Goal: Task Accomplishment & Management: Manage account settings

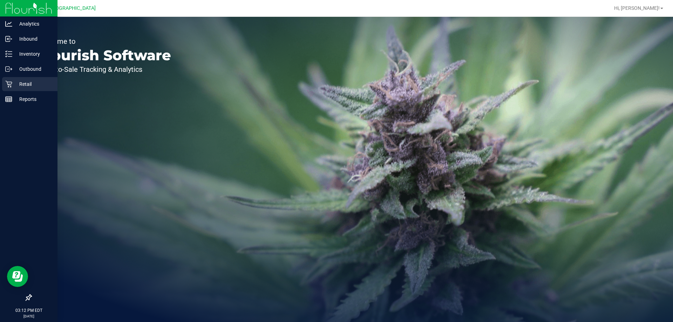
click at [9, 81] on icon at bounding box center [8, 84] width 7 height 7
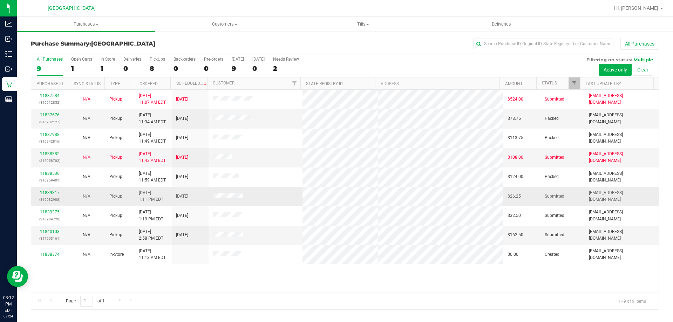
click at [44, 190] on div "11839317 (316982988)" at bounding box center [49, 196] width 28 height 13
click at [42, 193] on link "11839317" at bounding box center [50, 192] width 20 height 5
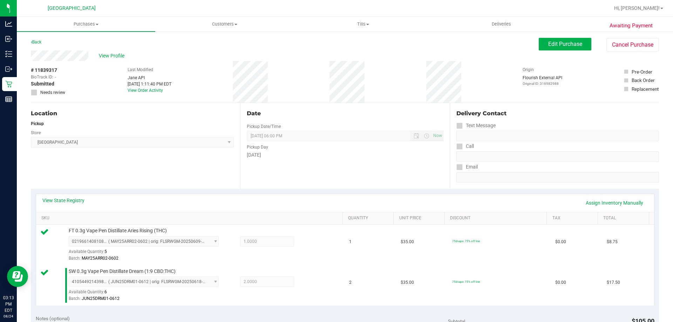
scroll to position [245, 0]
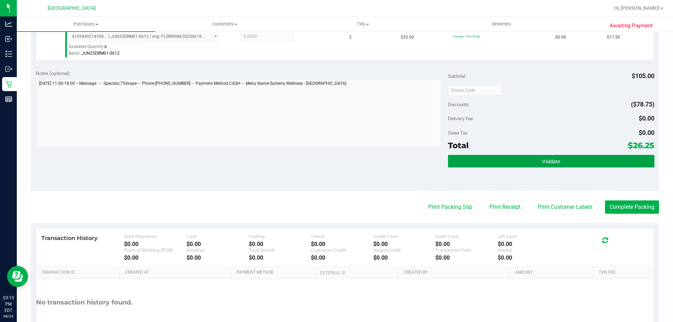
click at [546, 167] on button "Validate" at bounding box center [551, 161] width 206 height 13
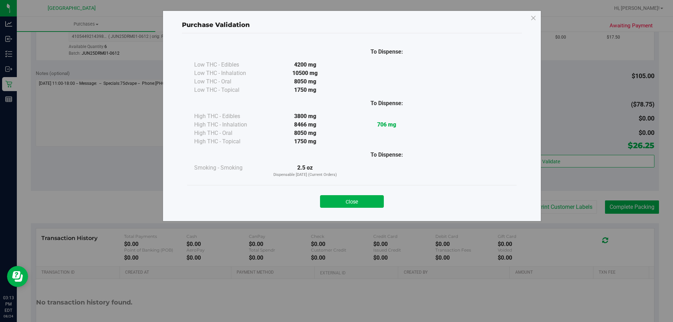
click at [363, 201] on button "Close" at bounding box center [352, 201] width 64 height 13
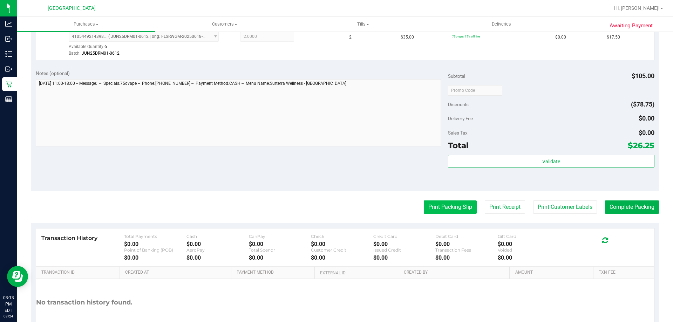
click at [443, 208] on button "Print Packing Slip" at bounding box center [450, 207] width 53 height 13
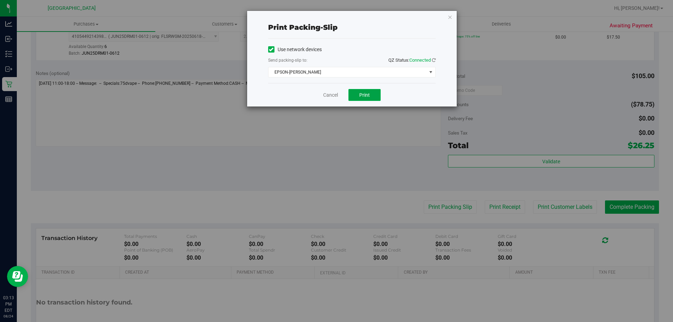
click at [375, 92] on button "Print" at bounding box center [364, 95] width 32 height 12
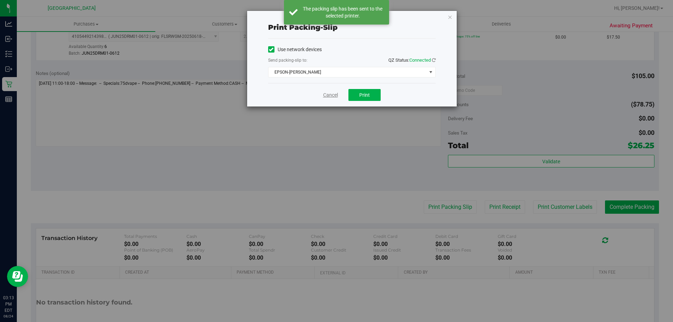
click at [336, 96] on link "Cancel" at bounding box center [330, 95] width 15 height 7
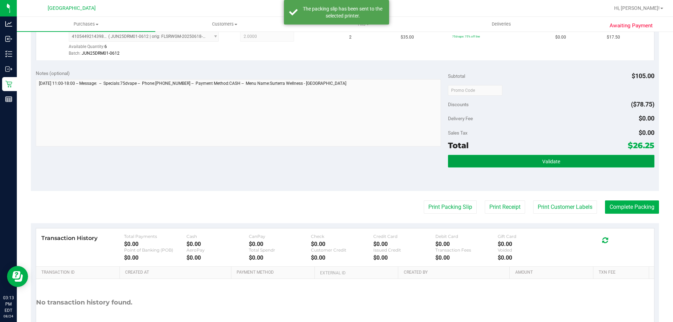
click at [601, 162] on button "Validate" at bounding box center [551, 161] width 206 height 13
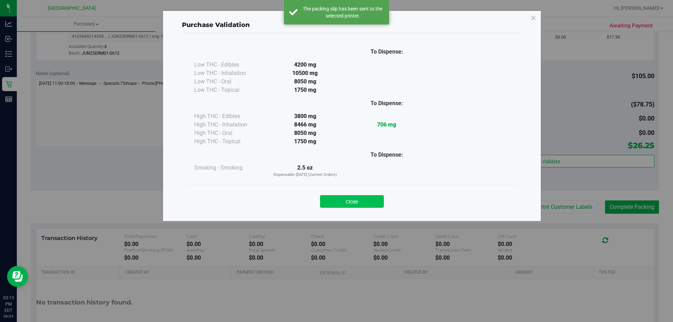
click at [376, 195] on div "Close" at bounding box center [351, 200] width 319 height 18
click at [393, 200] on div "Close" at bounding box center [351, 200] width 319 height 18
click at [381, 200] on button "Close" at bounding box center [352, 201] width 64 height 13
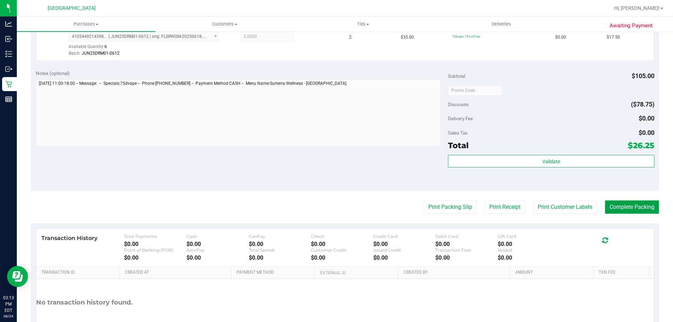
click at [612, 206] on button "Complete Packing" at bounding box center [632, 207] width 54 height 13
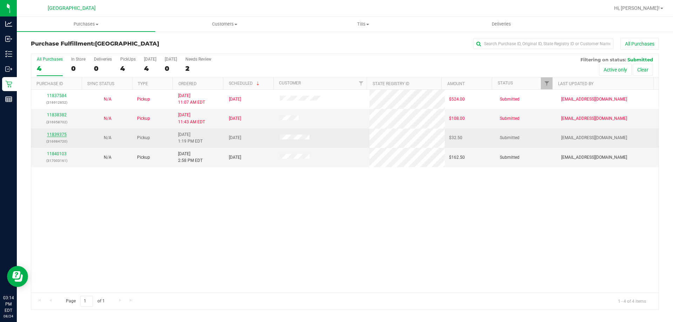
click at [54, 132] on link "11839375" at bounding box center [57, 134] width 20 height 5
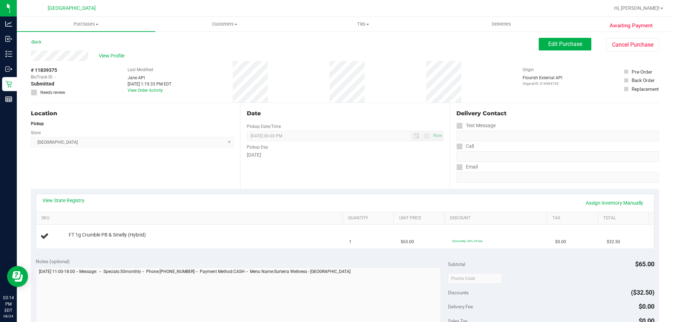
drag, startPoint x: 59, startPoint y: 205, endPoint x: 64, endPoint y: 194, distance: 12.5
click at [61, 204] on div "View State Registry Assign Inventory Manually" at bounding box center [344, 203] width 605 height 12
click at [64, 194] on div "View State Registry Assign Inventory Manually" at bounding box center [345, 203] width 618 height 18
click at [64, 199] on div "View State Registry Assign Inventory Manually" at bounding box center [345, 203] width 618 height 18
click at [64, 199] on link "View State Registry" at bounding box center [63, 200] width 42 height 7
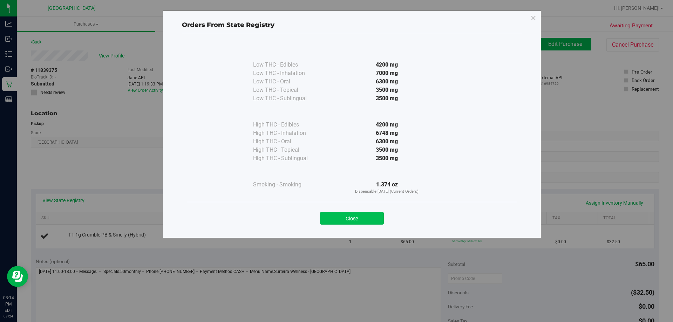
click at [377, 214] on button "Close" at bounding box center [352, 218] width 64 height 13
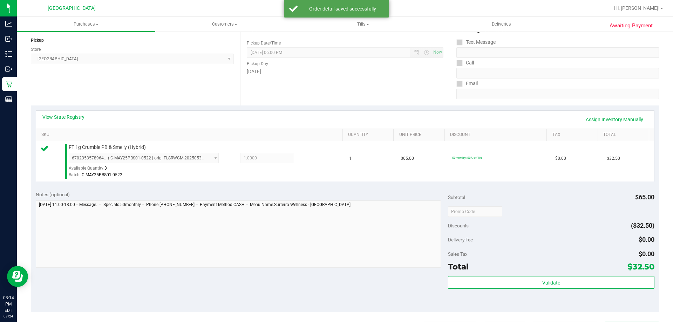
scroll to position [140, 0]
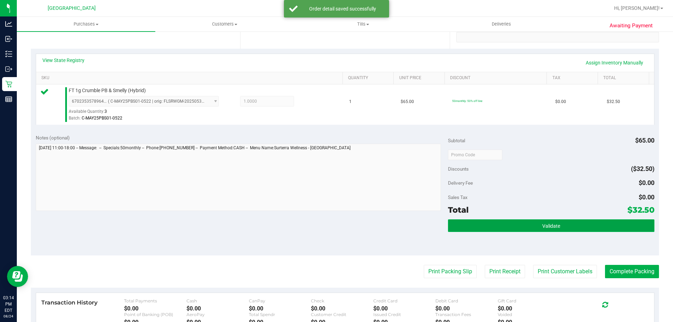
click at [515, 229] on button "Validate" at bounding box center [551, 225] width 206 height 13
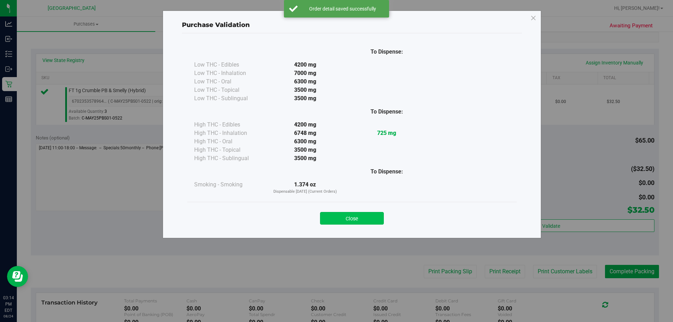
click at [366, 218] on button "Close" at bounding box center [352, 218] width 64 height 13
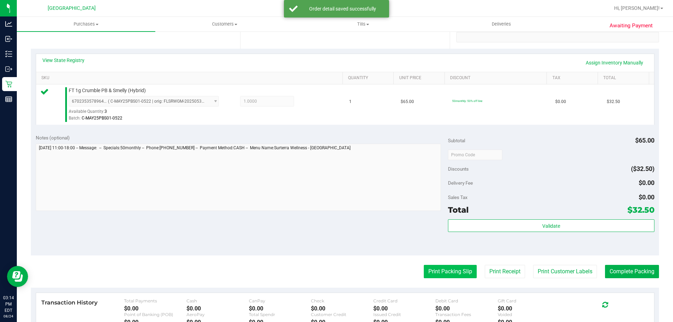
click at [447, 269] on button "Print Packing Slip" at bounding box center [450, 271] width 53 height 13
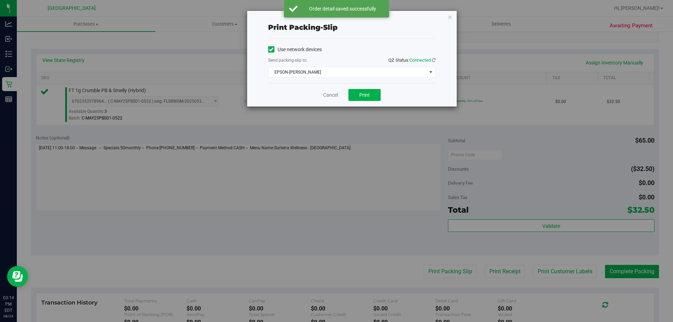
click at [362, 89] on div "Cancel Print" at bounding box center [352, 94] width 168 height 23
click at [354, 93] on button "Print" at bounding box center [364, 95] width 32 height 12
click at [328, 94] on link "Cancel" at bounding box center [330, 95] width 15 height 7
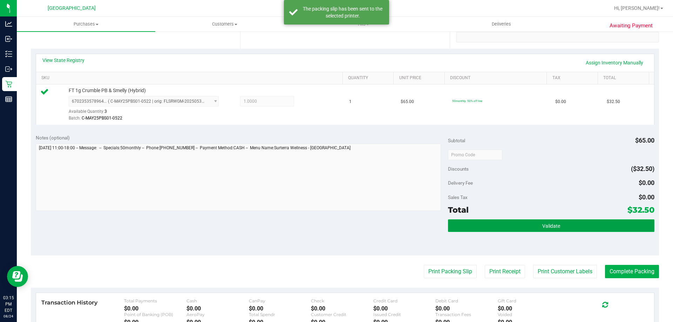
click at [607, 226] on button "Validate" at bounding box center [551, 225] width 206 height 13
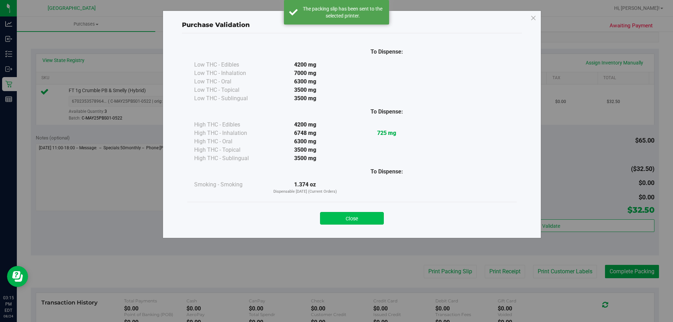
click at [356, 215] on button "Close" at bounding box center [352, 218] width 64 height 13
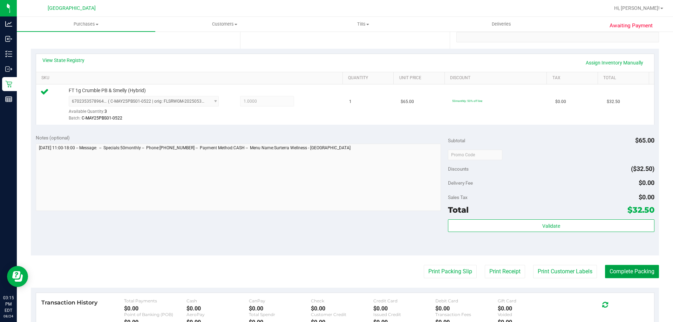
click at [643, 276] on button "Complete Packing" at bounding box center [632, 271] width 54 height 13
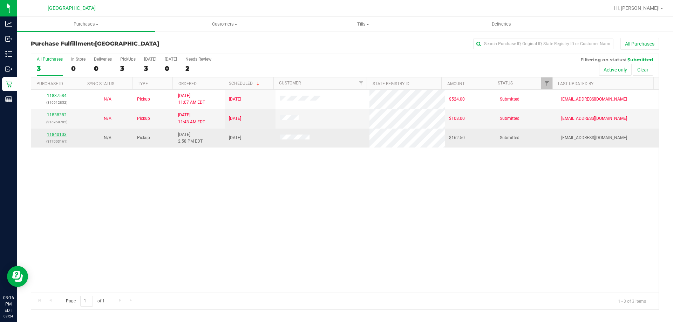
click at [54, 135] on link "11840103" at bounding box center [57, 134] width 20 height 5
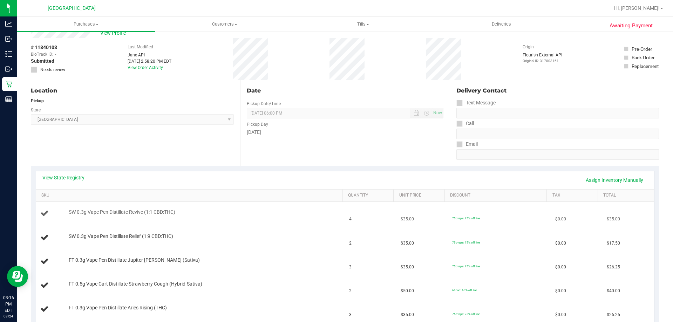
scroll to position [35, 0]
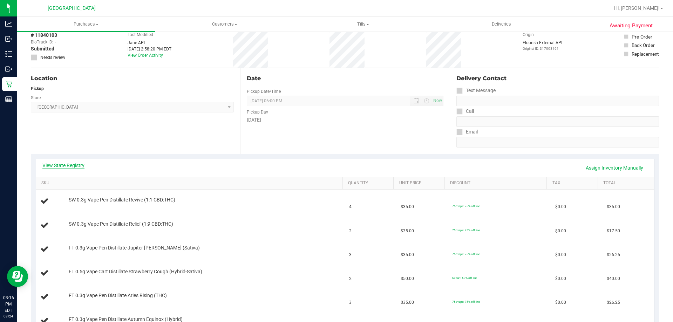
click at [57, 165] on link "View State Registry" at bounding box center [63, 165] width 42 height 7
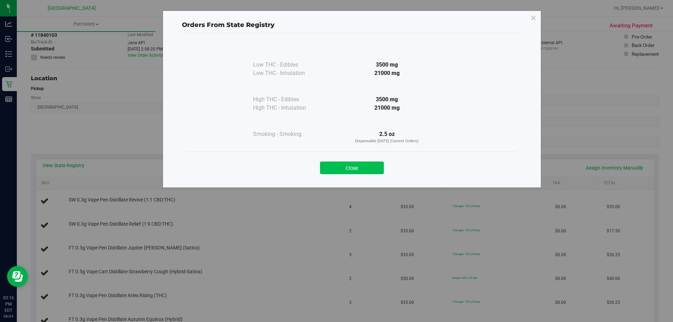
click at [353, 170] on button "Close" at bounding box center [352, 168] width 64 height 13
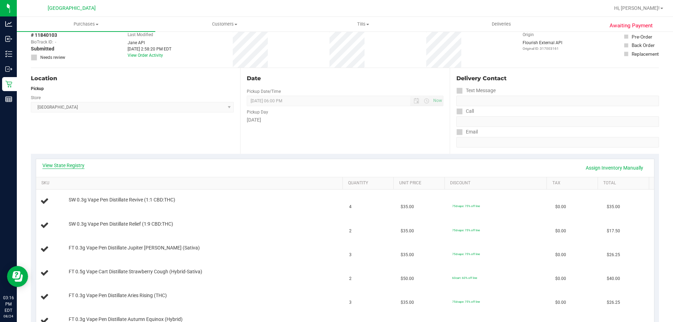
click at [57, 165] on link "View State Registry" at bounding box center [63, 165] width 42 height 7
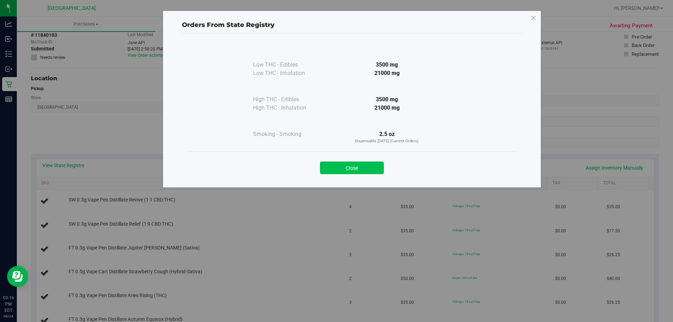
click at [337, 162] on button "Close" at bounding box center [352, 168] width 64 height 13
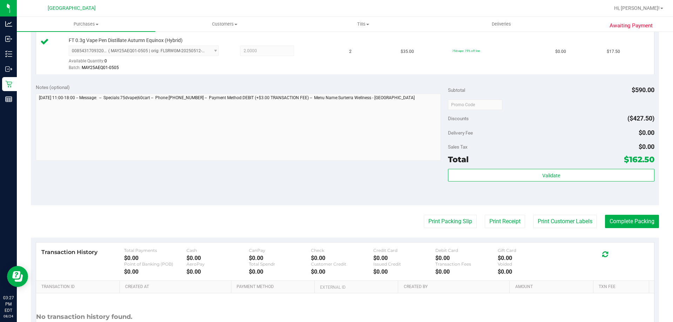
scroll to position [423, 0]
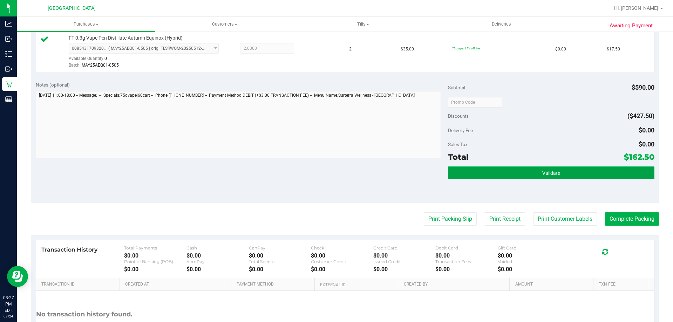
click at [514, 171] on button "Validate" at bounding box center [551, 173] width 206 height 13
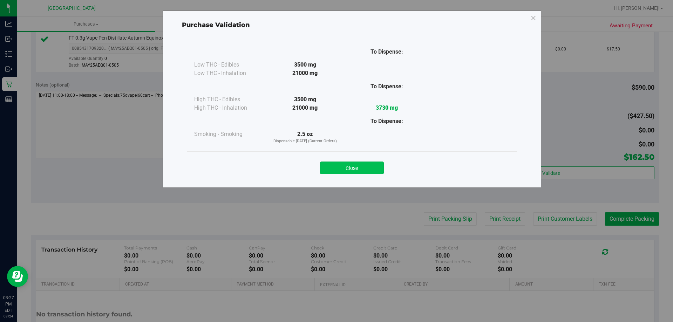
click at [352, 168] on button "Close" at bounding box center [352, 168] width 64 height 13
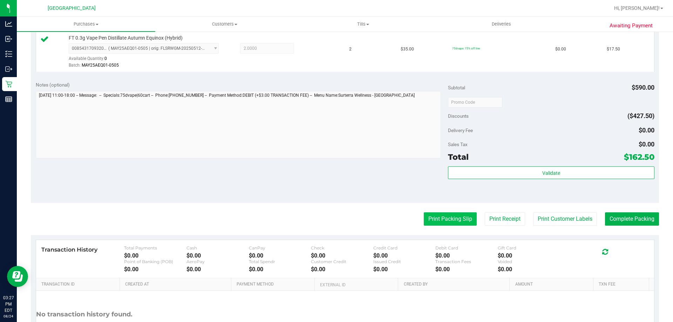
click at [428, 218] on button "Print Packing Slip" at bounding box center [450, 218] width 53 height 13
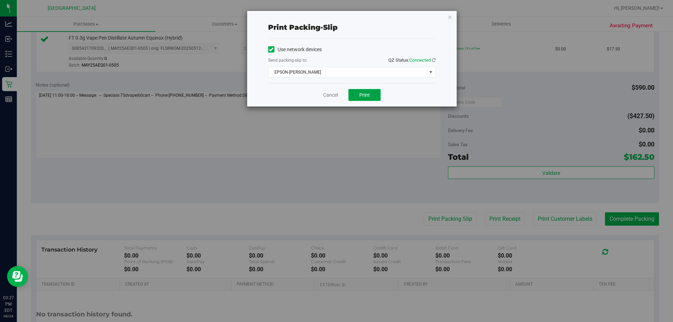
click at [370, 93] on span "Print" at bounding box center [364, 95] width 11 height 6
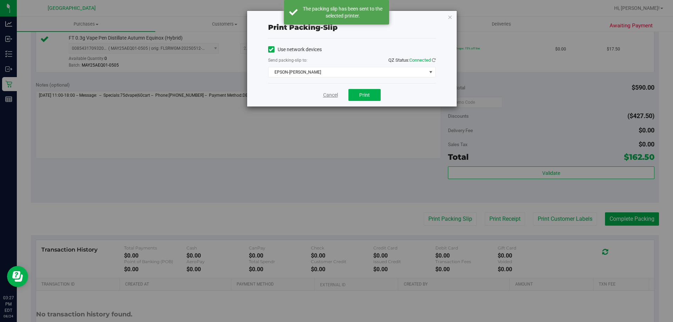
click at [325, 95] on link "Cancel" at bounding box center [330, 95] width 15 height 7
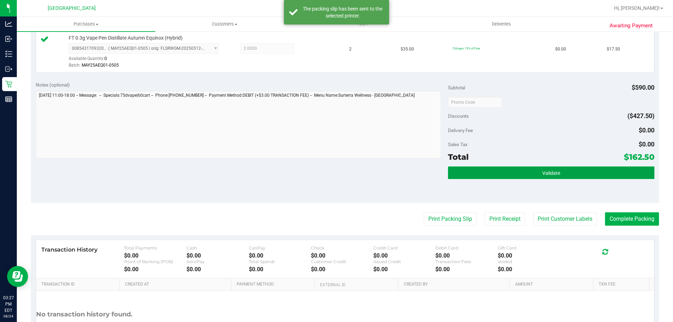
click at [509, 178] on button "Validate" at bounding box center [551, 173] width 206 height 13
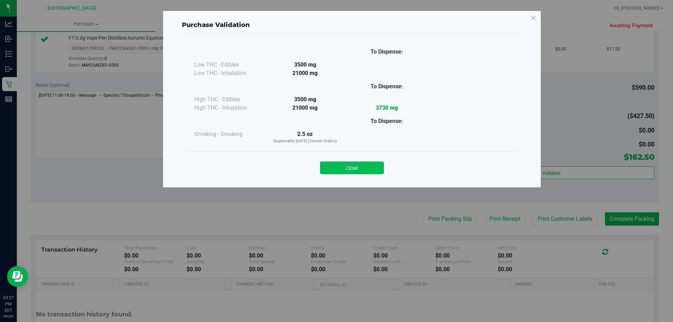
click at [352, 162] on button "Close" at bounding box center [352, 168] width 64 height 13
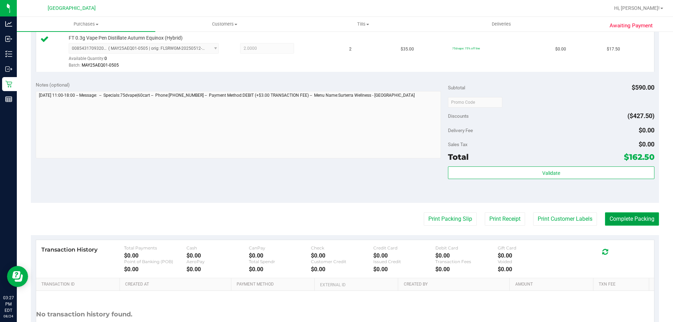
click at [616, 217] on button "Complete Packing" at bounding box center [632, 218] width 54 height 13
